Goal: Obtain resource: Download file/media

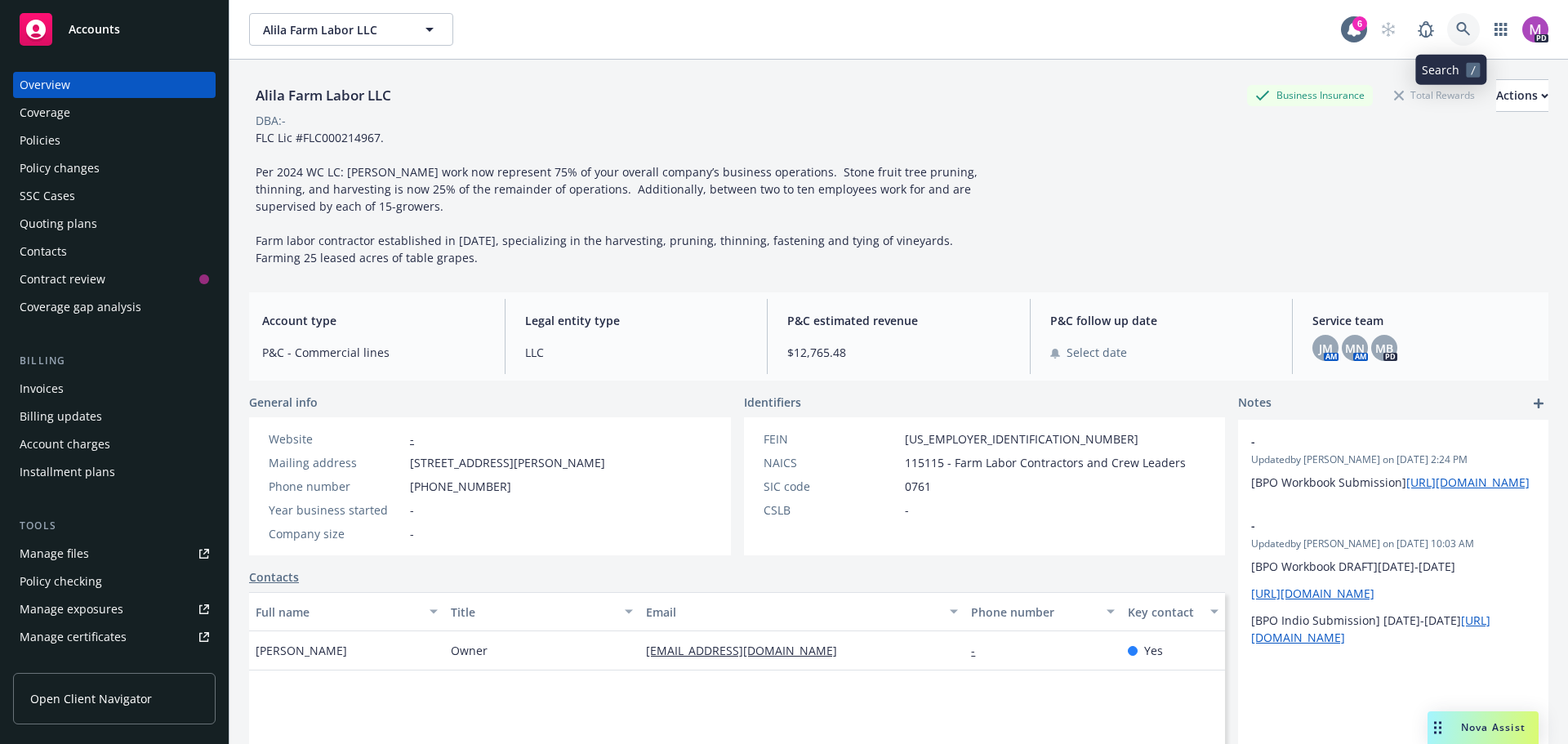
click at [1461, 25] on link at bounding box center [1463, 30] width 33 height 33
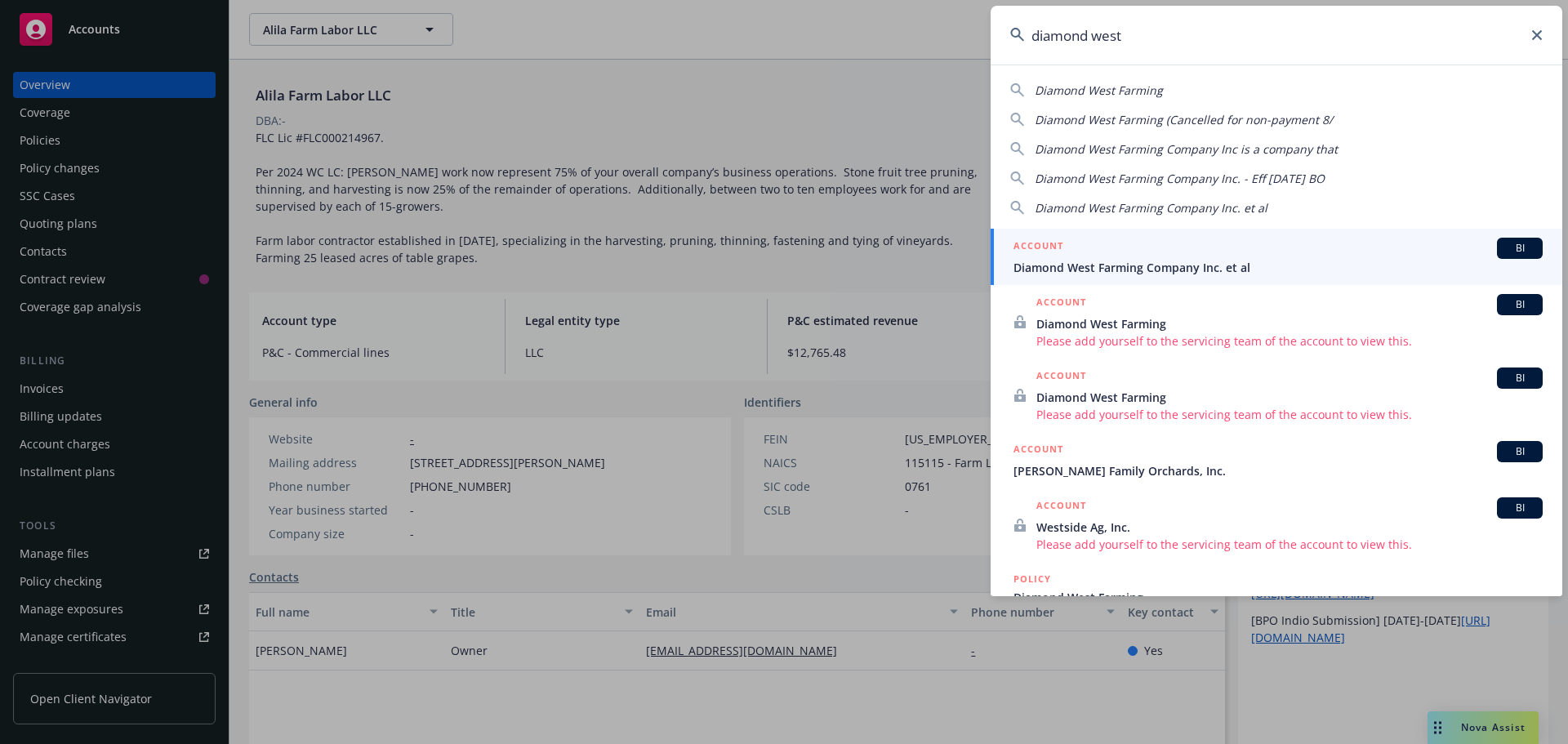
type input "diamond west"
click at [1046, 256] on h5 "ACCOUNT" at bounding box center [1039, 248] width 50 height 19
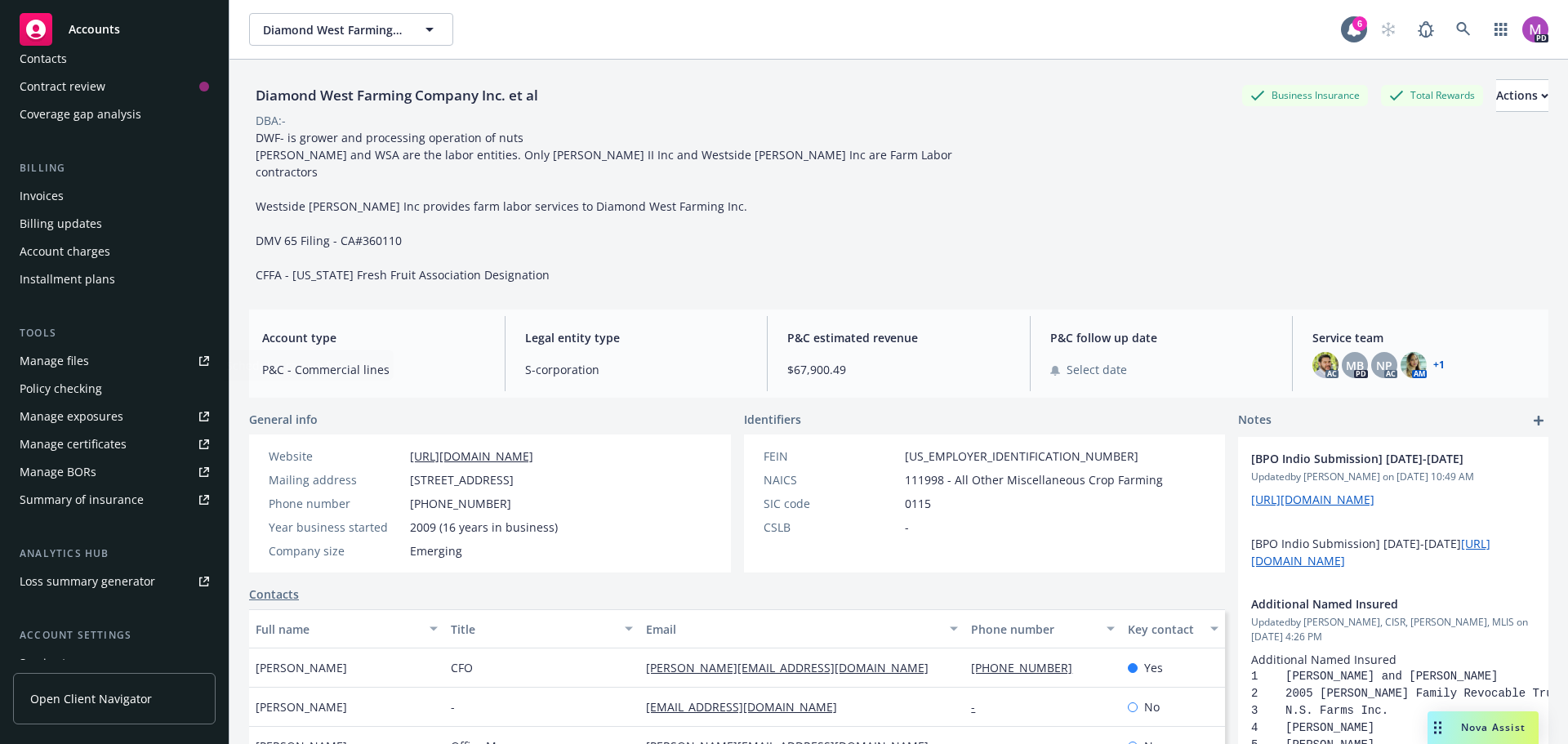
scroll to position [245, 0]
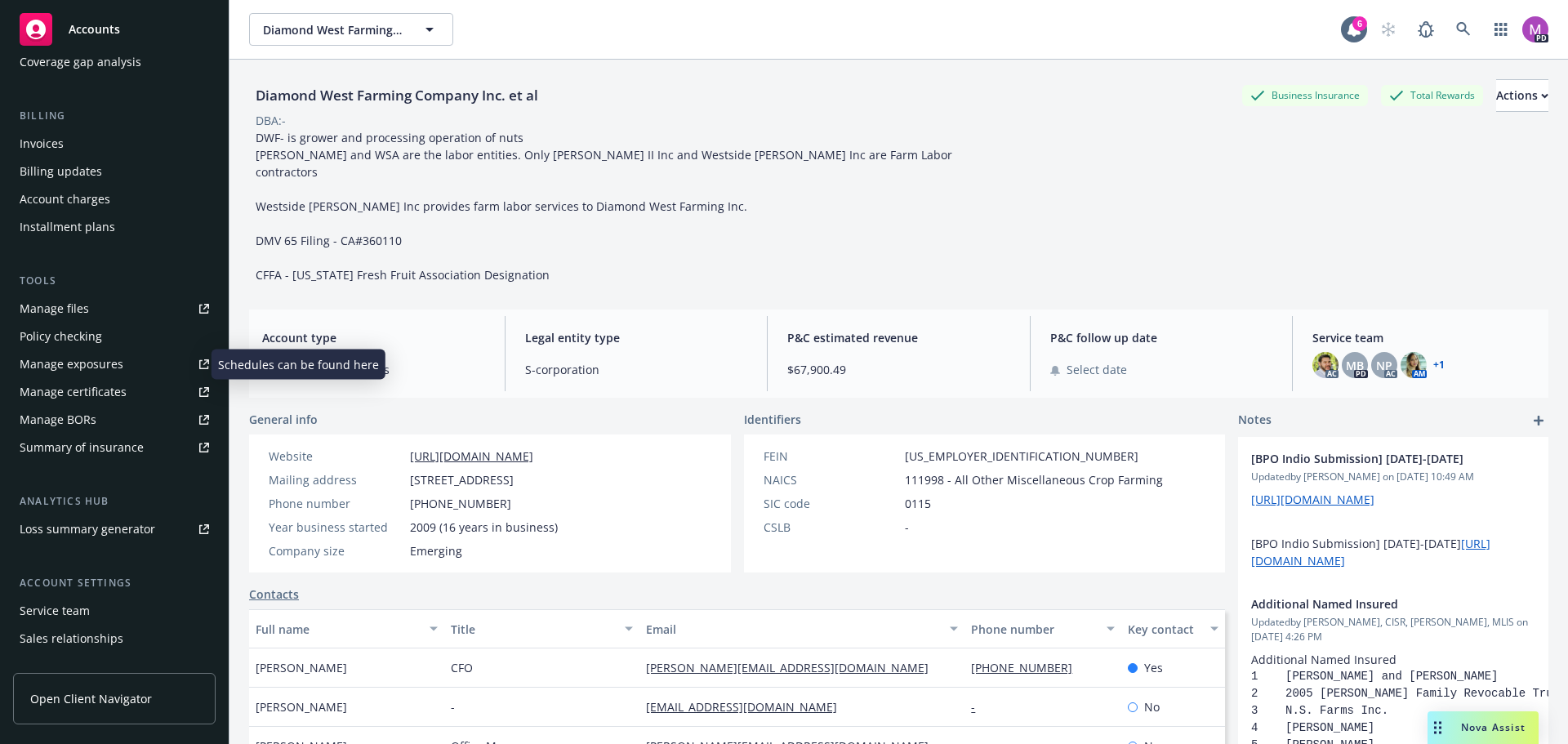
click at [96, 364] on div "Manage exposures" at bounding box center [71, 364] width 104 height 26
click at [63, 394] on div "Manage certificates" at bounding box center [72, 392] width 107 height 26
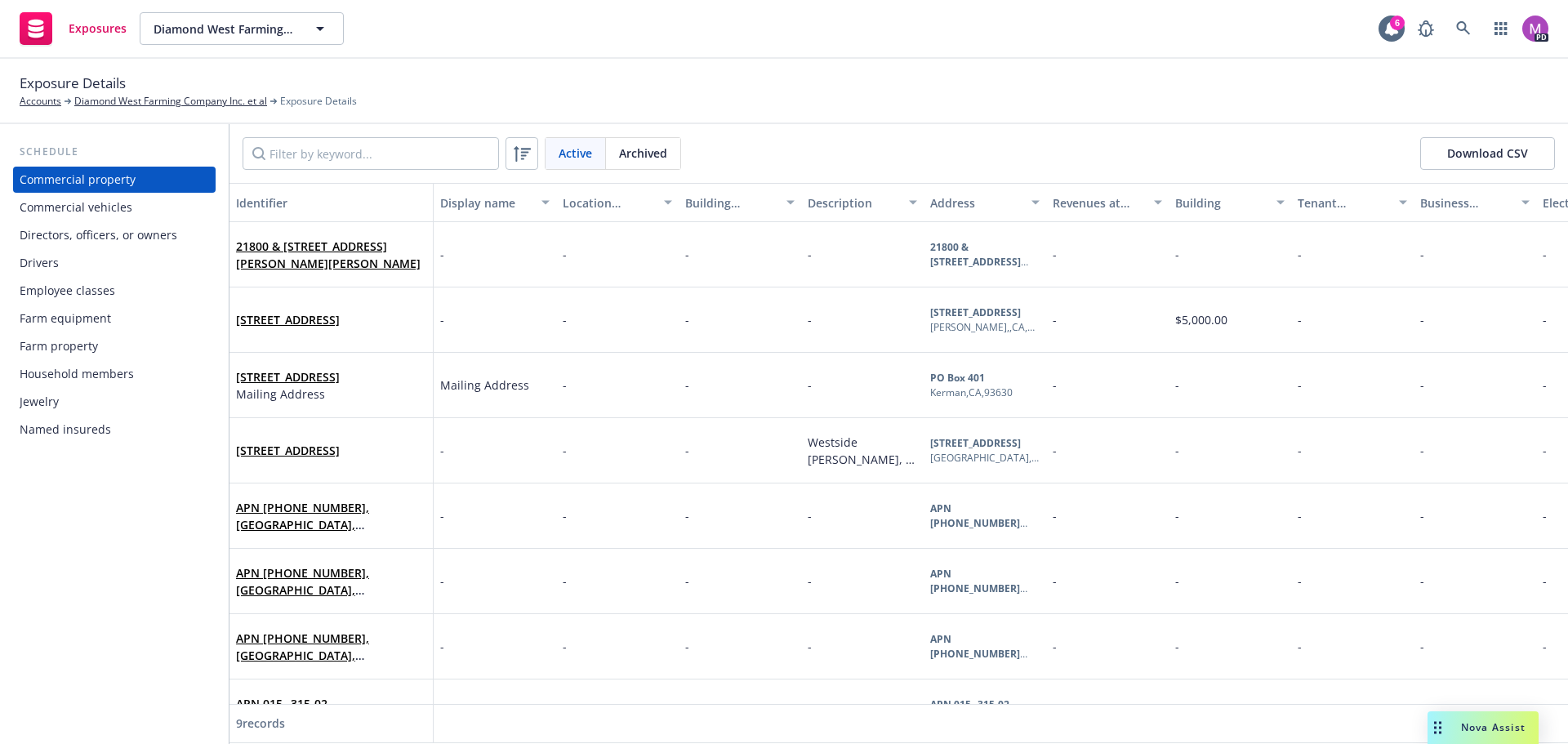
click at [77, 204] on div "Commercial vehicles" at bounding box center [75, 206] width 112 height 26
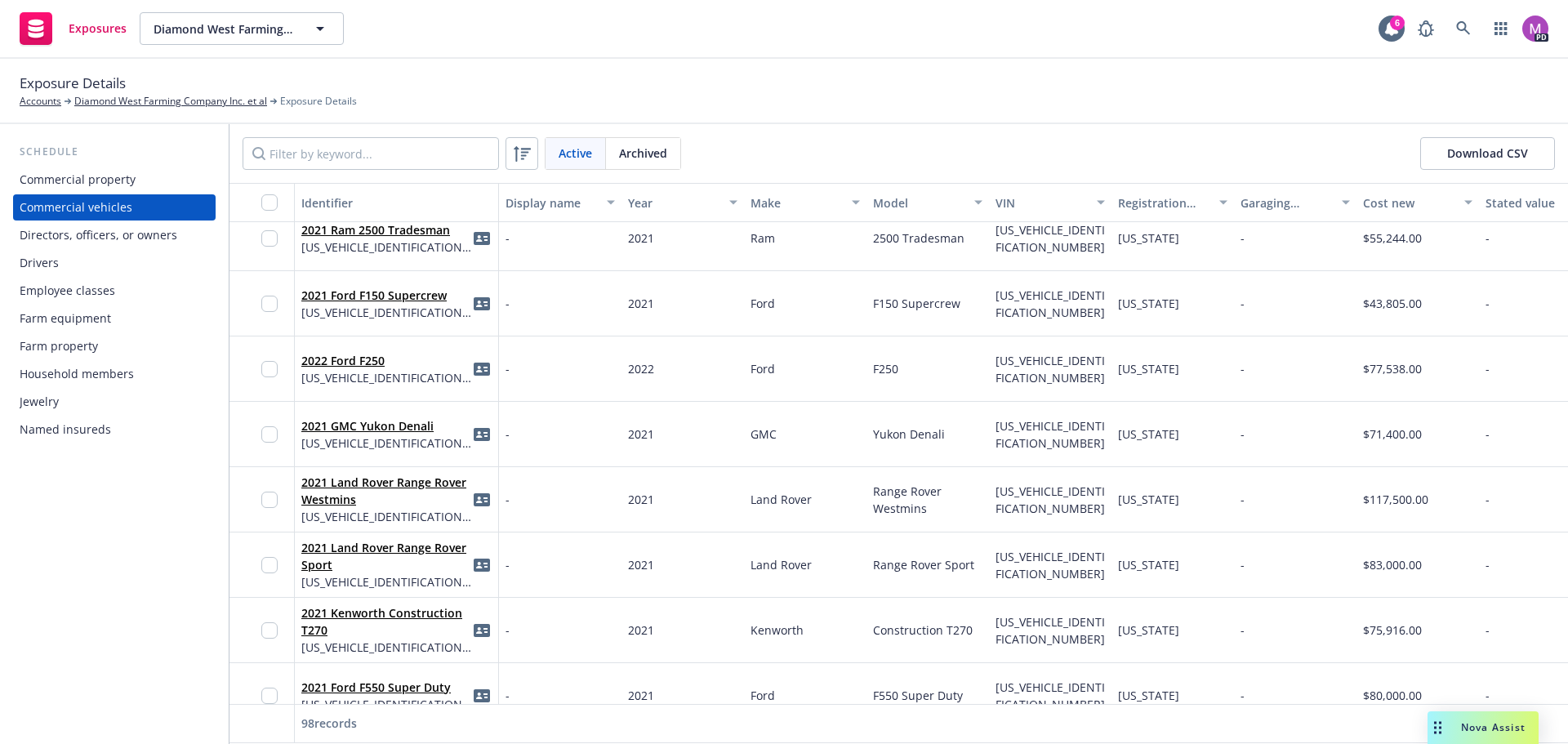
scroll to position [3756, 0]
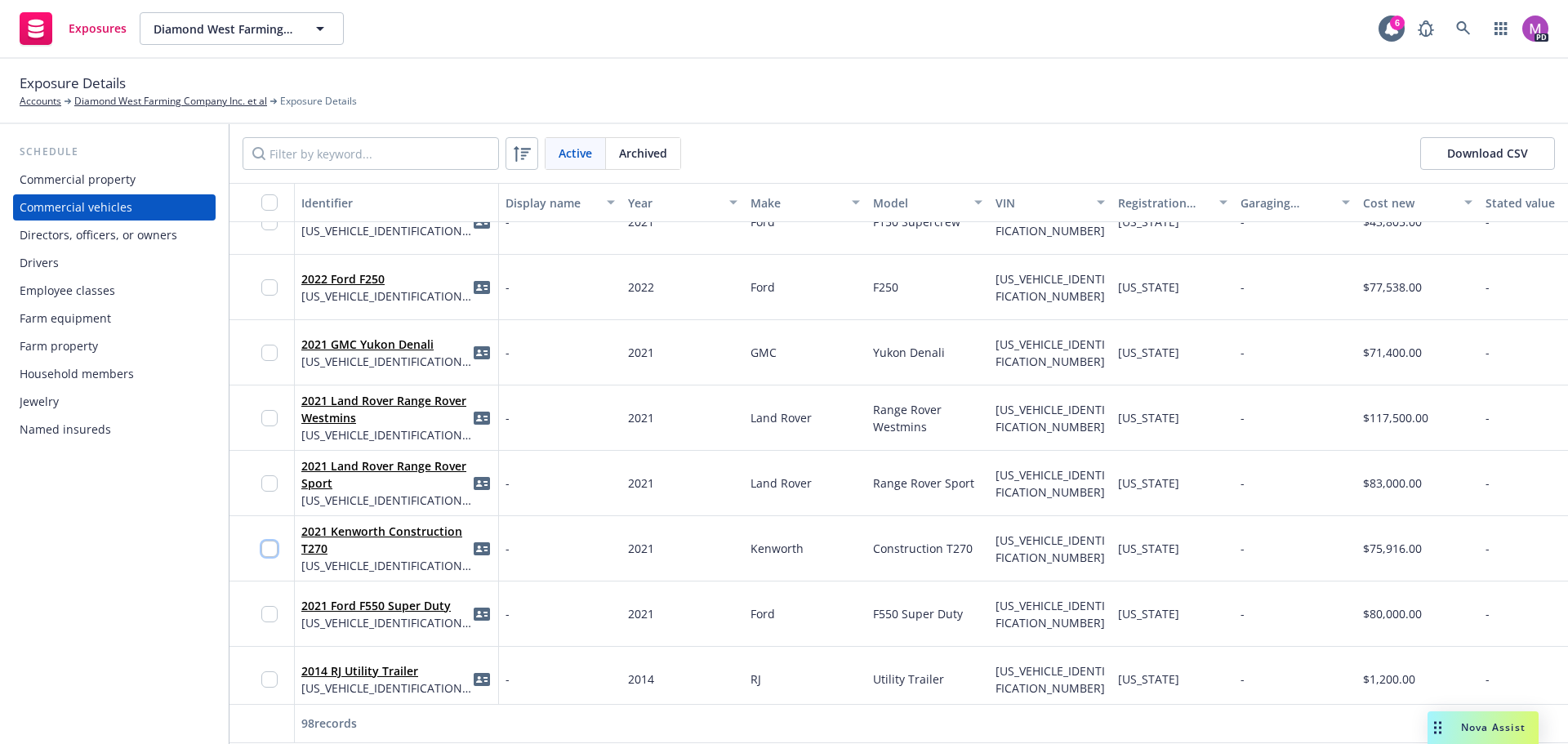
click at [264, 547] on input "checkbox" at bounding box center [269, 548] width 16 height 16
click at [738, 696] on button "Download ID cards" at bounding box center [769, 708] width 158 height 33
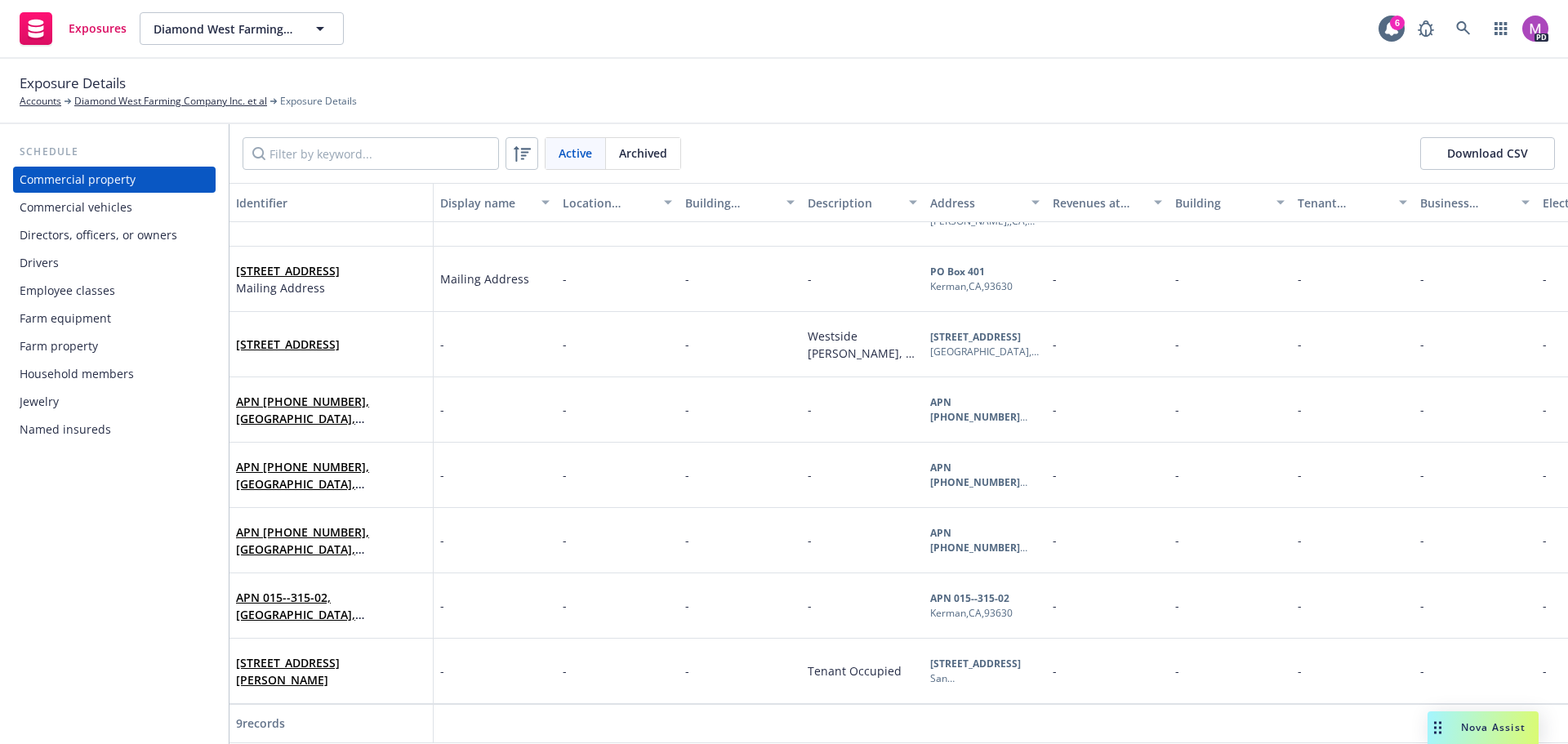
scroll to position [118, 0]
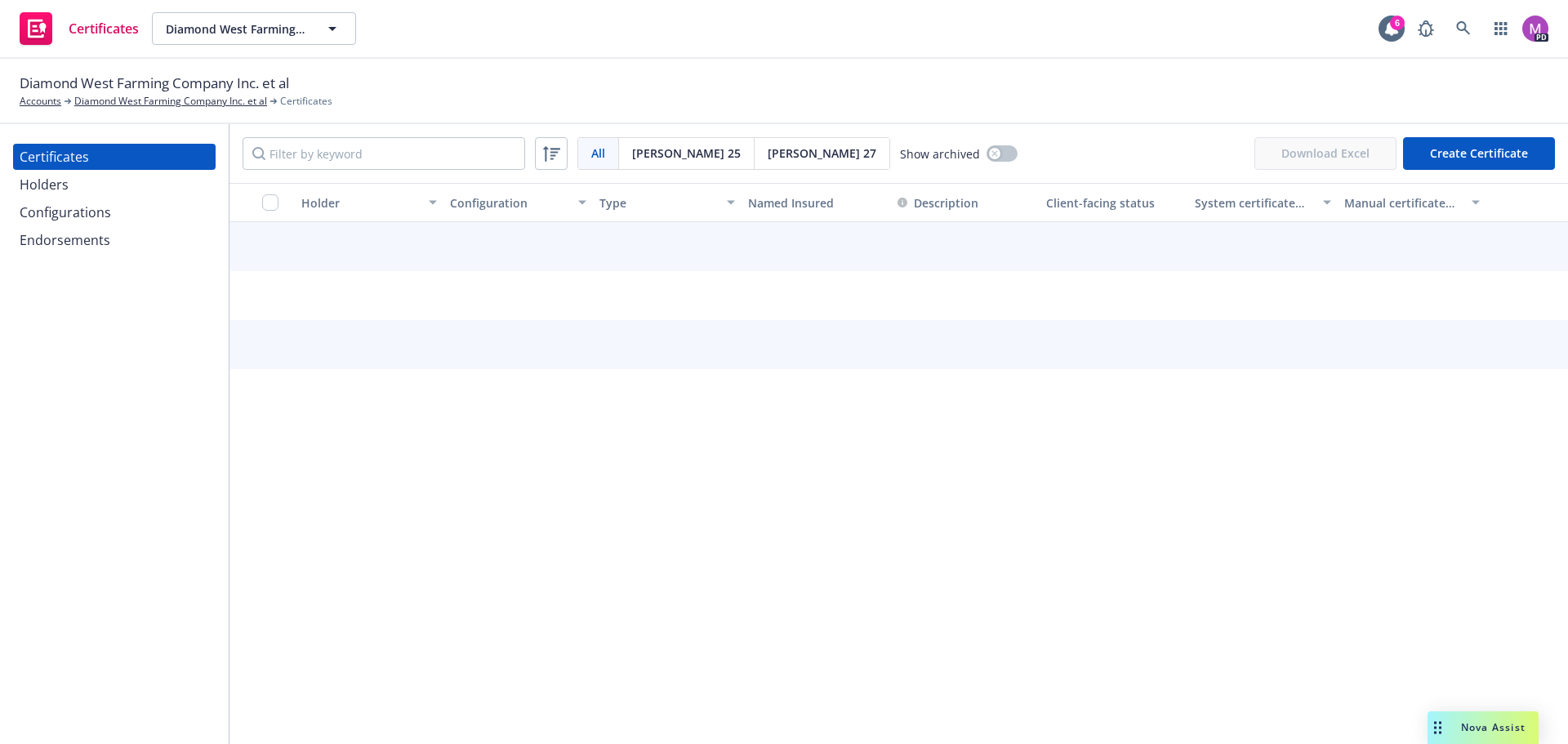
click at [407, 156] on input "Filter by keyword" at bounding box center [384, 154] width 282 height 33
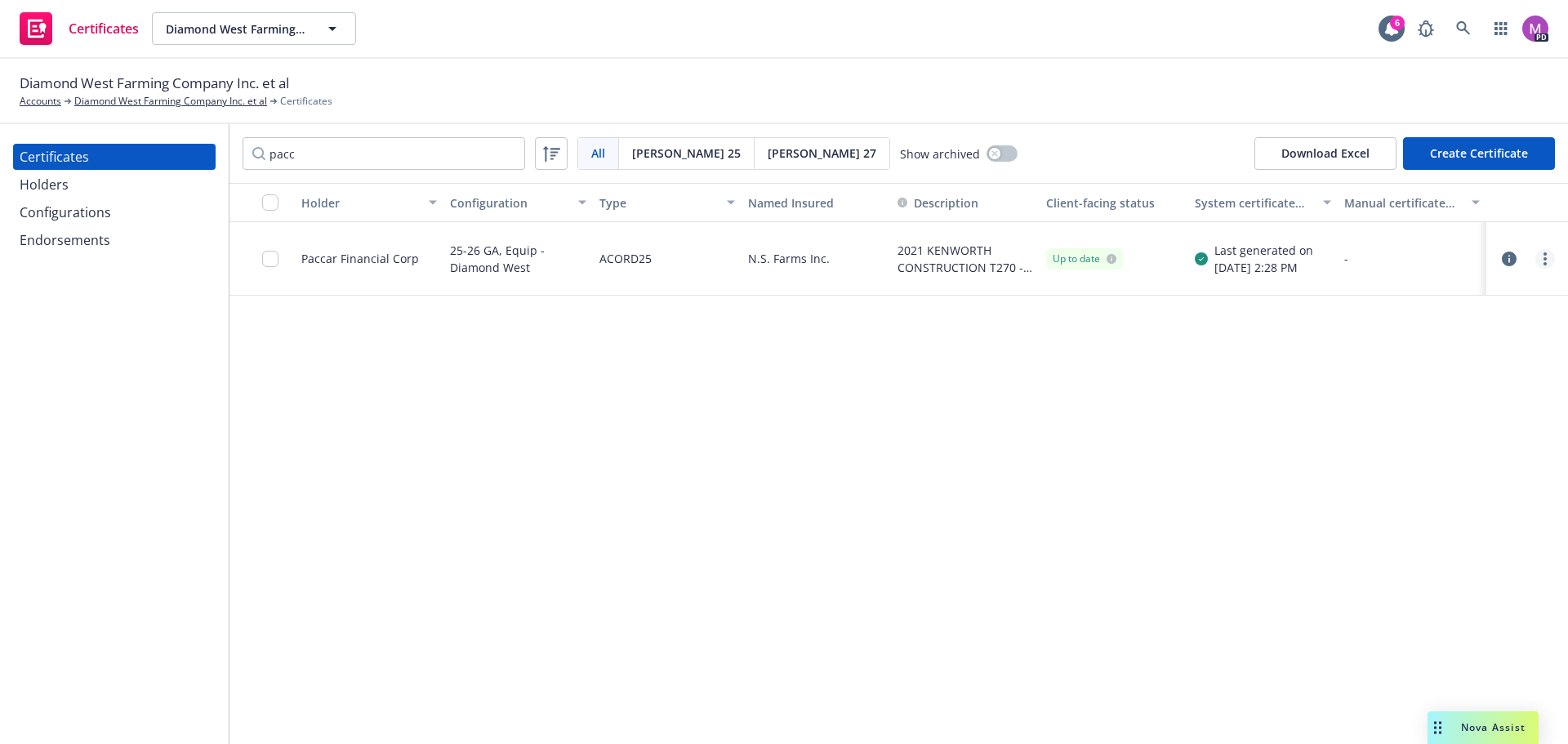
type input "pacc"
click at [1546, 264] on circle "more" at bounding box center [1545, 263] width 3 height 3
click at [1356, 492] on link "Download uneditable generated certificate" at bounding box center [1423, 489] width 261 height 33
